Goal: Task Accomplishment & Management: Manage account settings

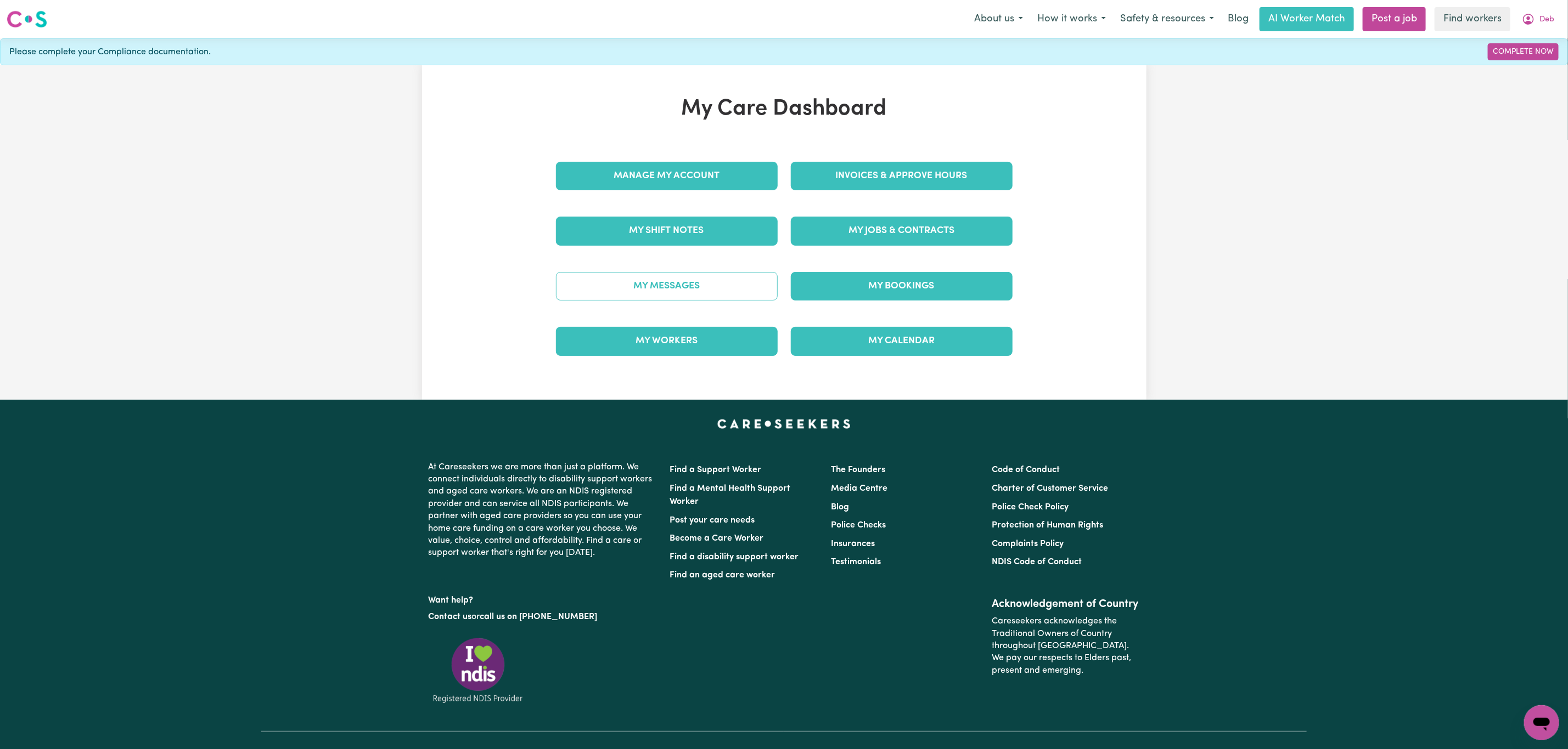
click at [613, 281] on link "My Messages" at bounding box center [667, 286] width 222 height 29
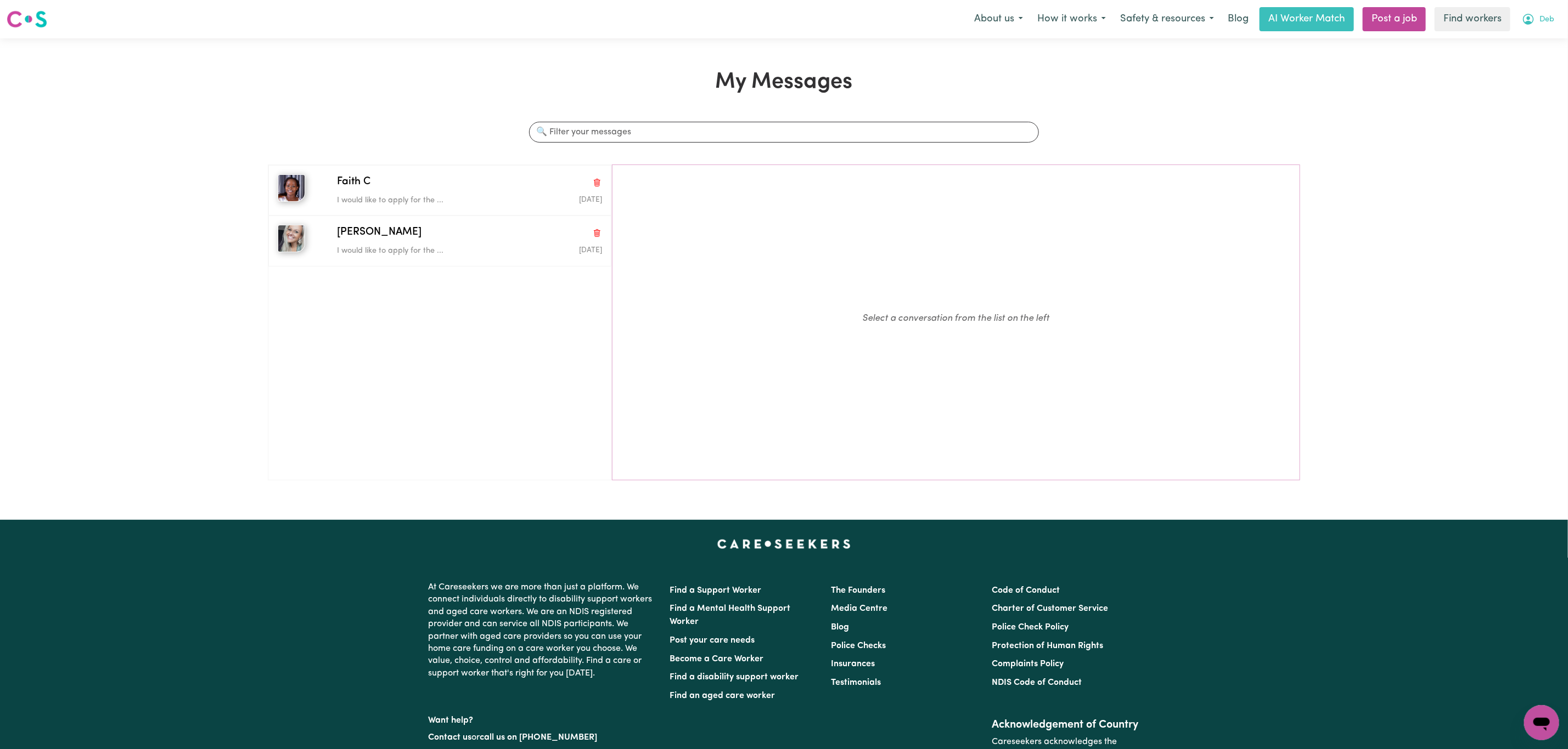
click at [1535, 21] on icon "My Account" at bounding box center [1528, 19] width 13 height 13
click at [1524, 38] on link "My Dashboard" at bounding box center [1517, 43] width 86 height 21
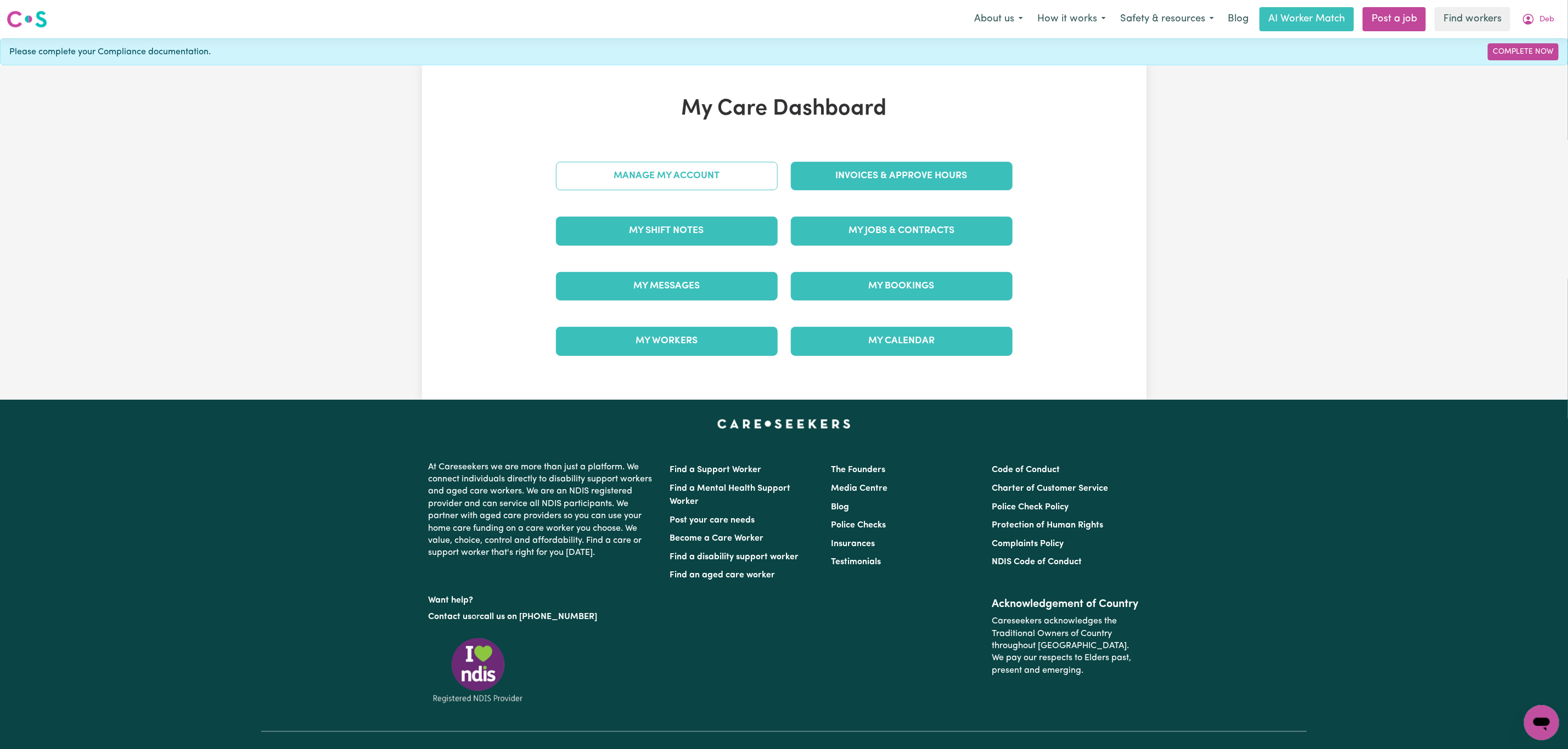
click at [636, 173] on link "Manage My Account" at bounding box center [667, 176] width 222 height 29
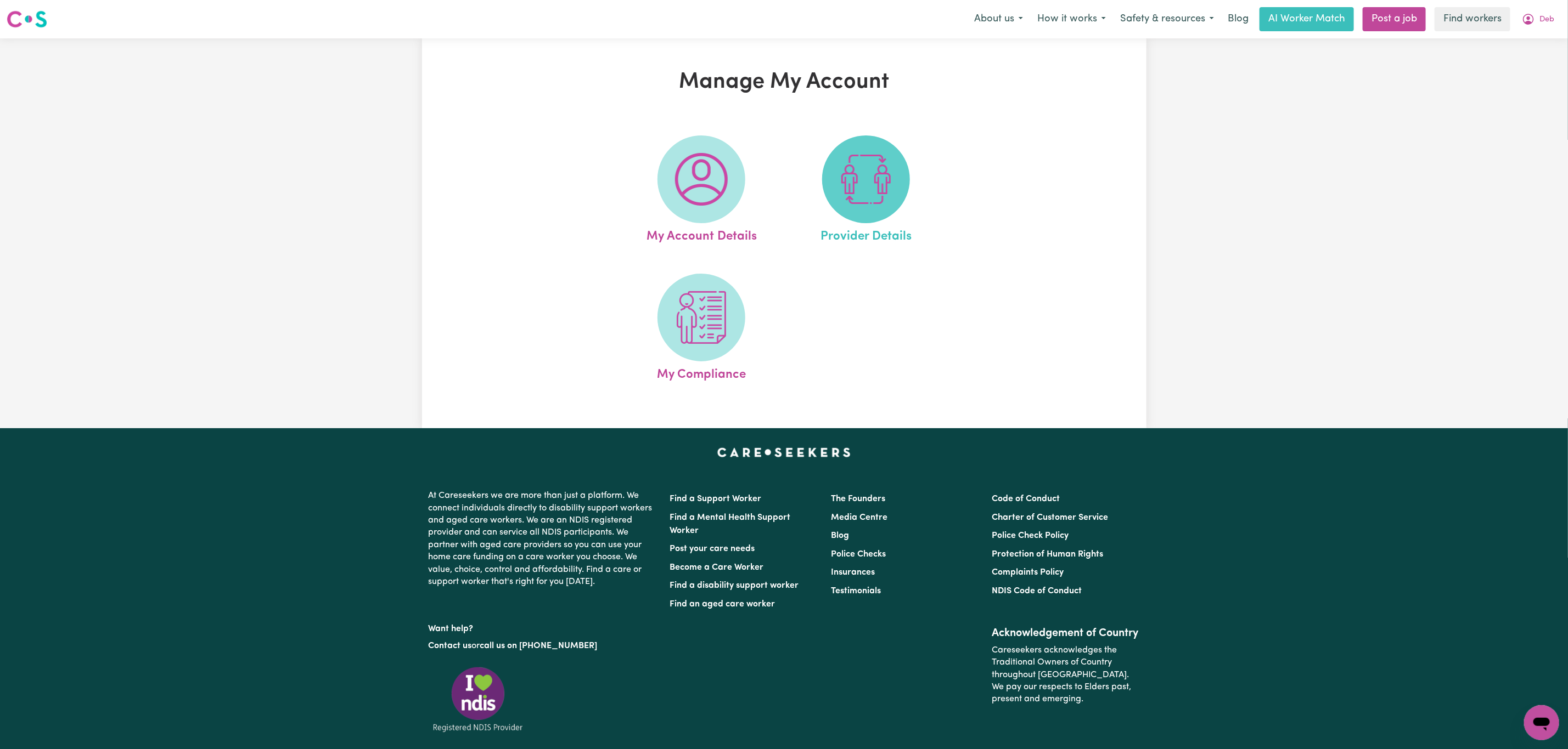
click at [832, 176] on span at bounding box center [866, 179] width 88 height 88
select select "AGED_HOME_CARE"
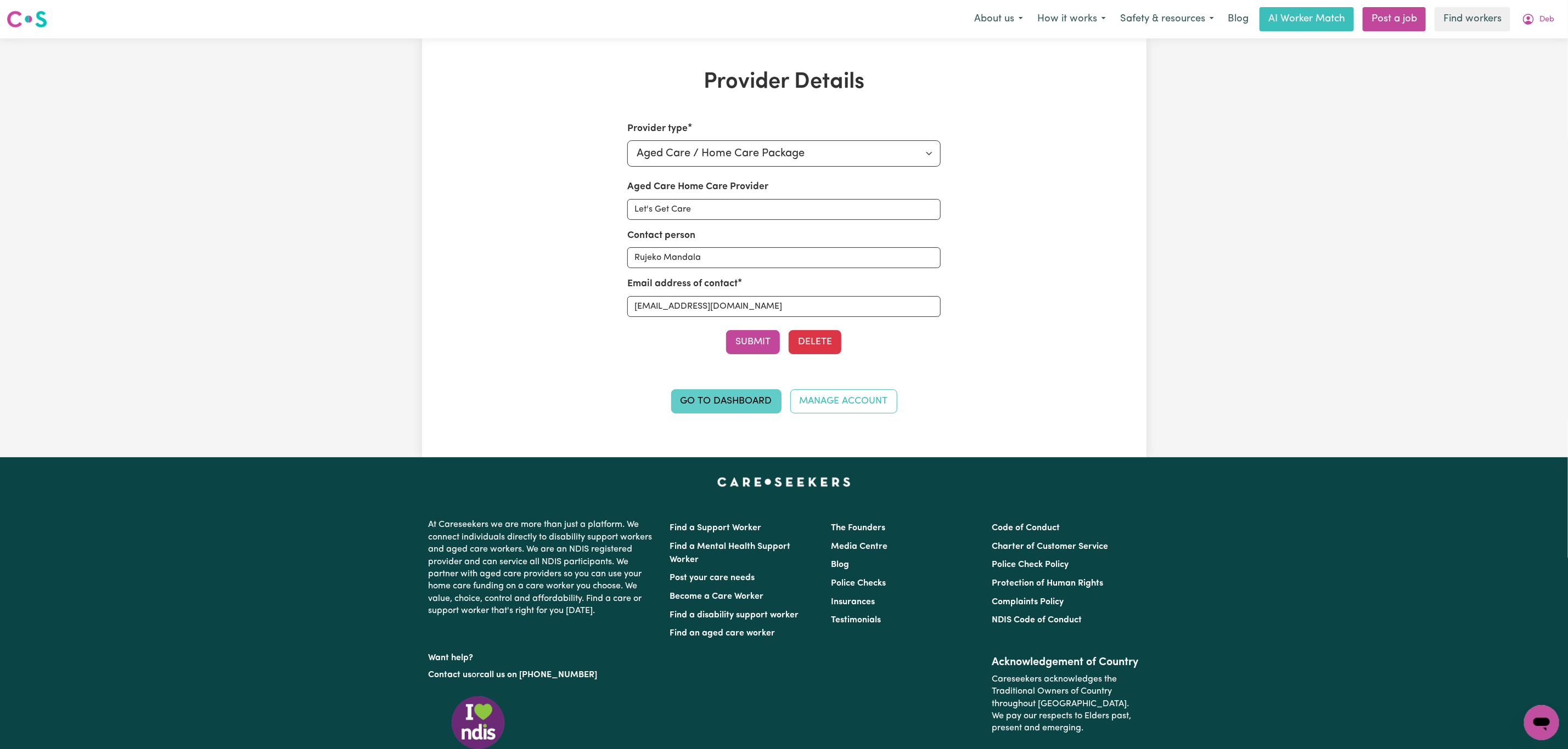
click at [702, 394] on link "Go to Dashboard" at bounding box center [726, 402] width 110 height 24
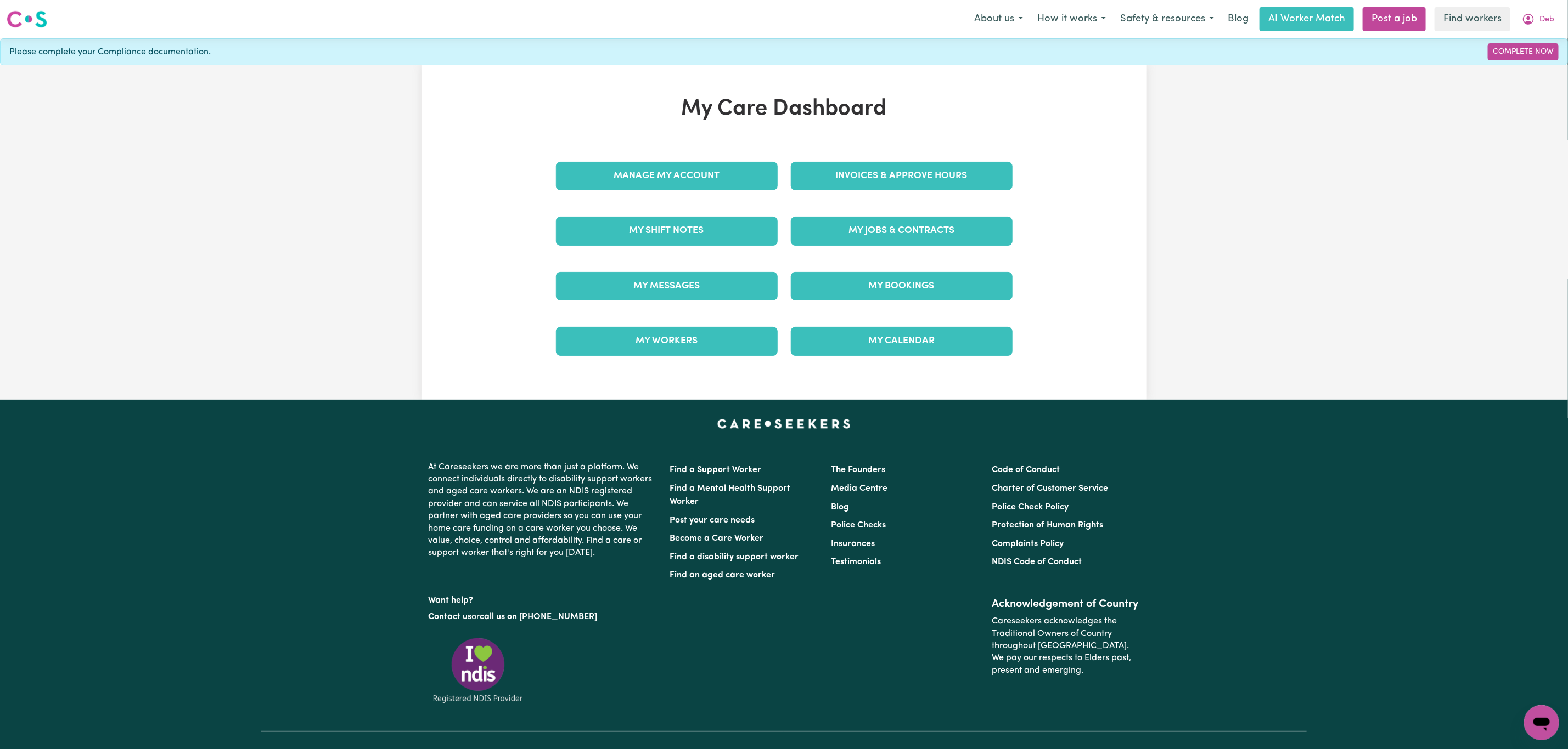
click at [695, 152] on div "Manage My Account" at bounding box center [667, 176] width 235 height 55
click at [694, 170] on link "Manage My Account" at bounding box center [667, 176] width 222 height 29
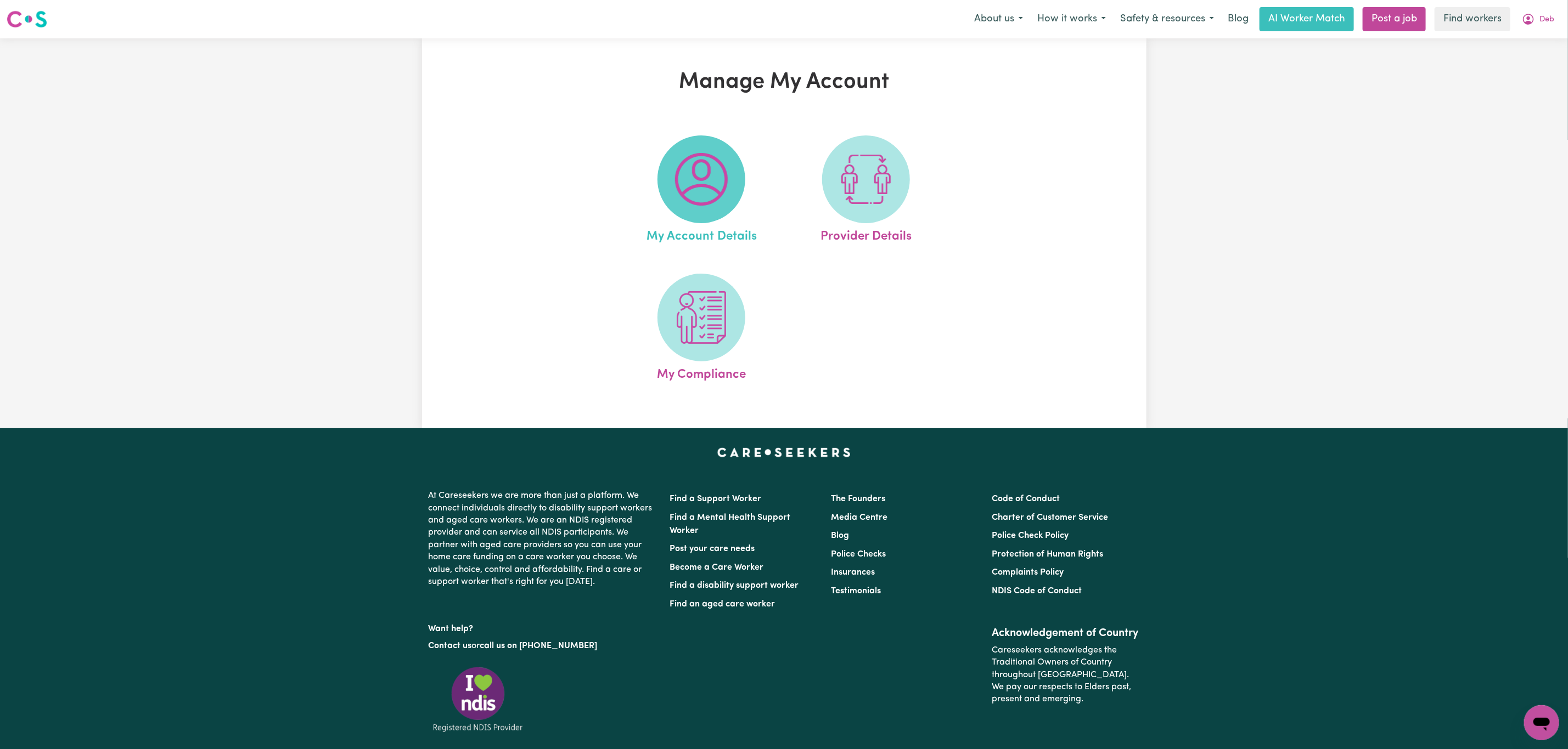
click at [691, 187] on img at bounding box center [701, 179] width 53 height 53
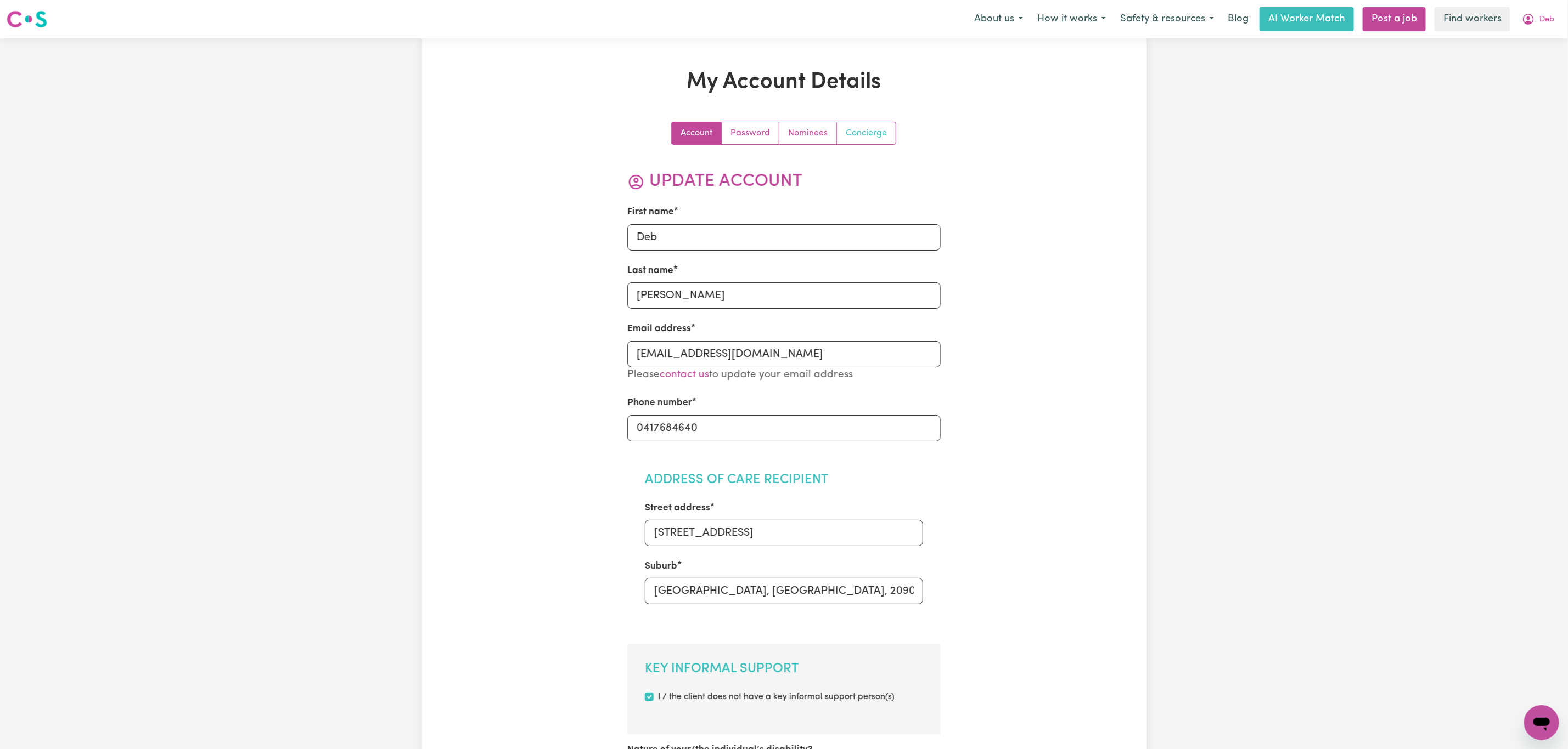
click at [856, 129] on link "Concierge" at bounding box center [866, 133] width 58 height 22
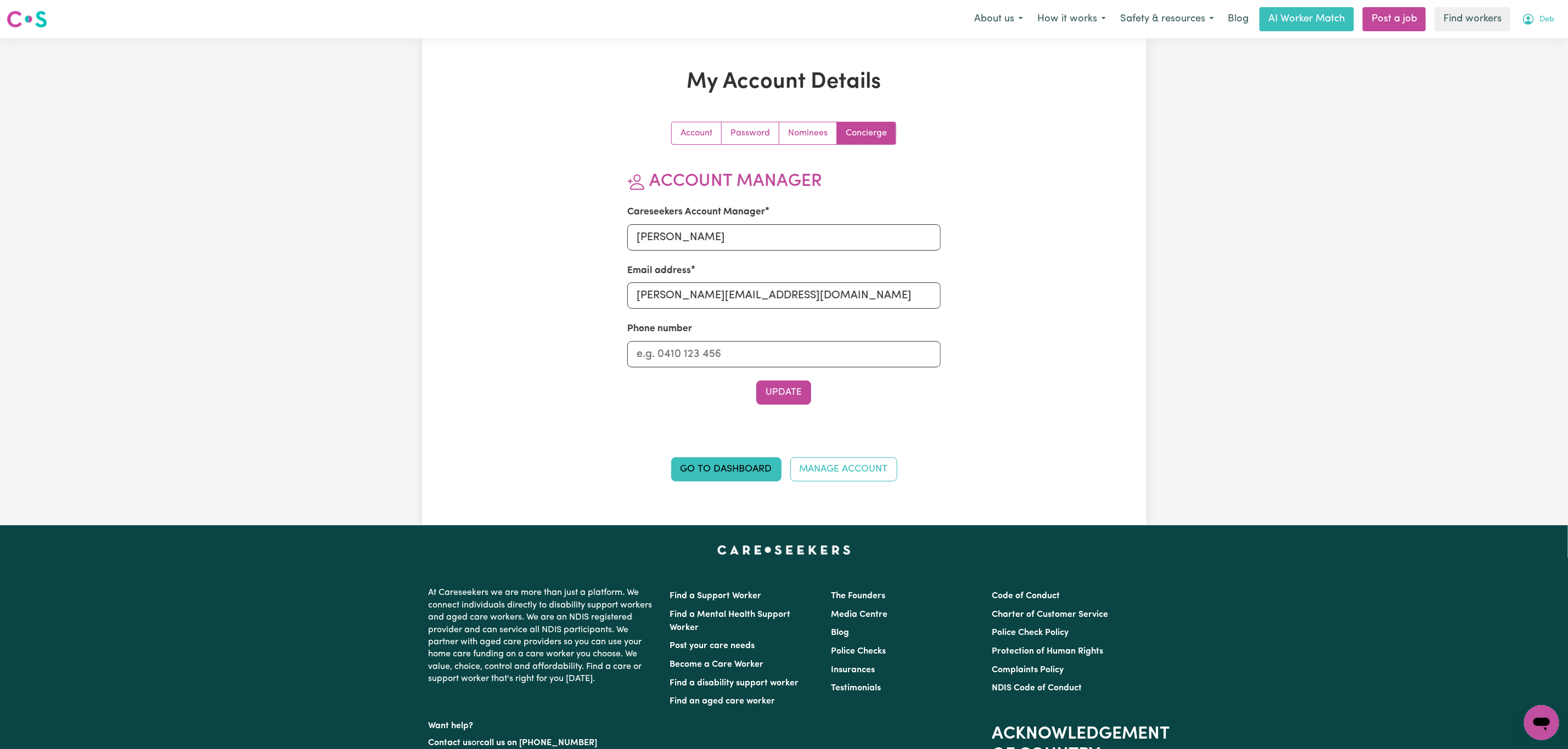
click at [1542, 19] on span "Deb" at bounding box center [1547, 20] width 15 height 12
click at [1497, 71] on link "Logout" at bounding box center [1517, 63] width 86 height 21
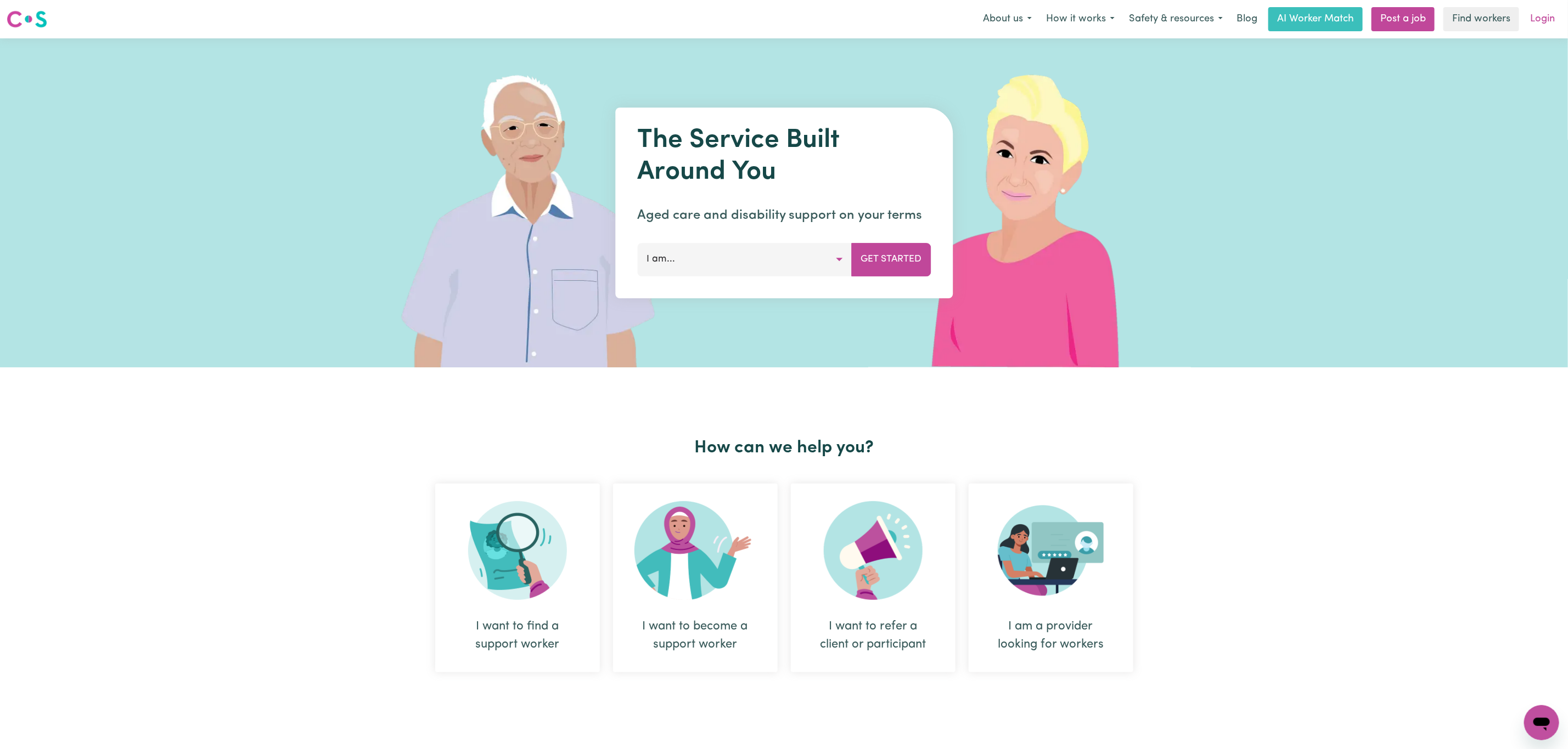
click at [1533, 21] on link "Login" at bounding box center [1542, 19] width 38 height 24
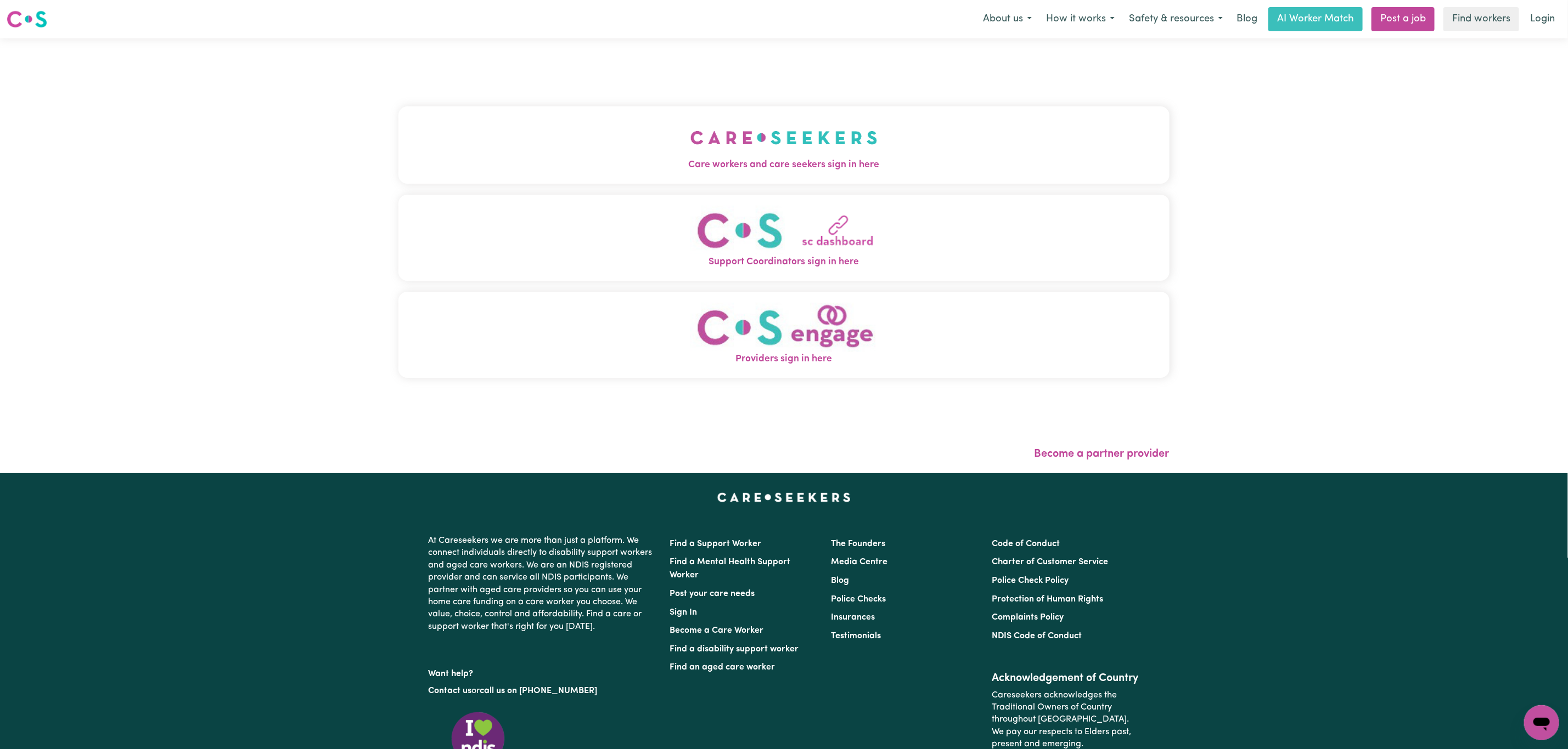
click at [699, 169] on span "Care workers and care seekers sign in here" at bounding box center [784, 165] width 771 height 14
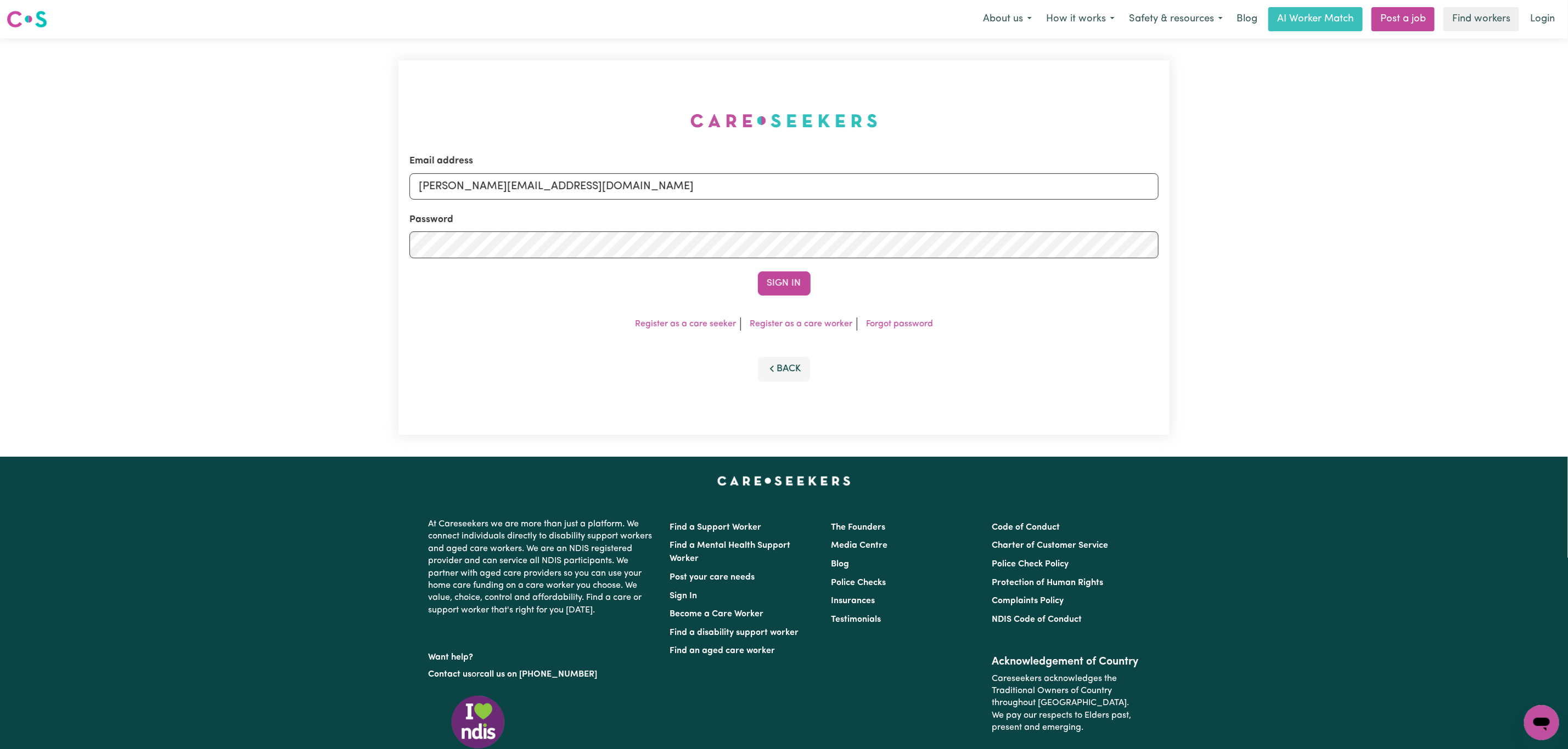
drag, startPoint x: 676, startPoint y: 167, endPoint x: 648, endPoint y: 178, distance: 30.1
click at [673, 170] on div "Email address [PERSON_NAME][EMAIL_ADDRESS][DOMAIN_NAME]" at bounding box center [784, 176] width 749 height 45
click at [601, 183] on input "[PERSON_NAME][EMAIL_ADDRESS][DOMAIN_NAME]" at bounding box center [784, 186] width 749 height 26
drag, startPoint x: 563, startPoint y: 188, endPoint x: 1023, endPoint y: 193, distance: 460.0
click at [1023, 193] on input "[EMAIL_ADDRESS][PERSON_NAME][DOMAIN_NAME]" at bounding box center [784, 186] width 749 height 26
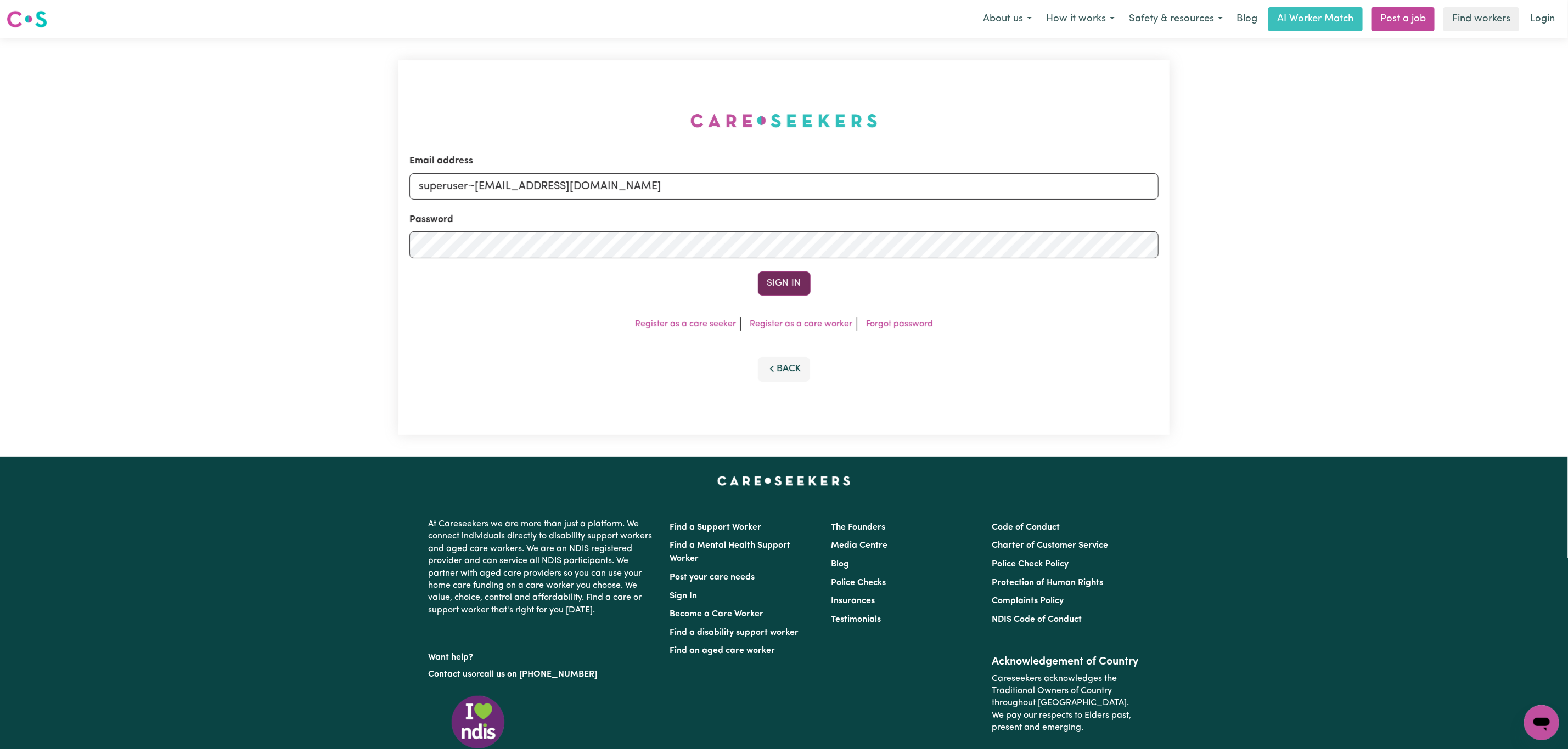
type input "superuser~[EMAIL_ADDRESS][DOMAIN_NAME]"
click at [779, 283] on button "Sign In" at bounding box center [784, 284] width 53 height 24
